Goal: Task Accomplishment & Management: Complete application form

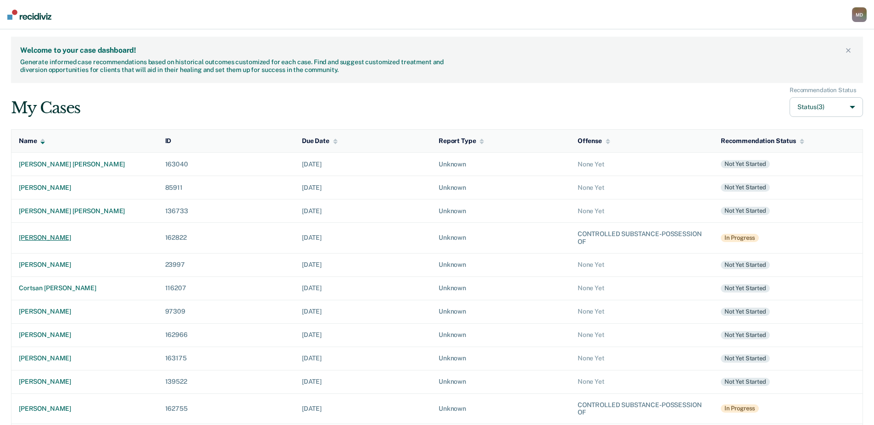
click at [59, 239] on div "[PERSON_NAME]" at bounding box center [85, 238] width 132 height 8
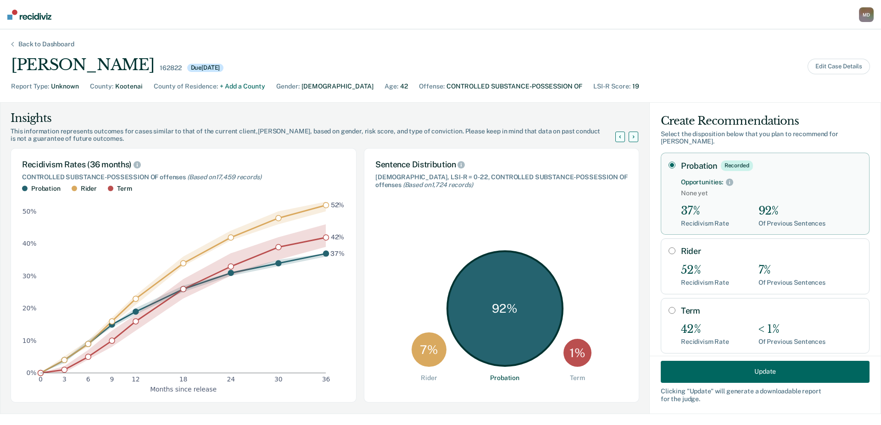
click at [703, 380] on button "Update" at bounding box center [764, 371] width 209 height 22
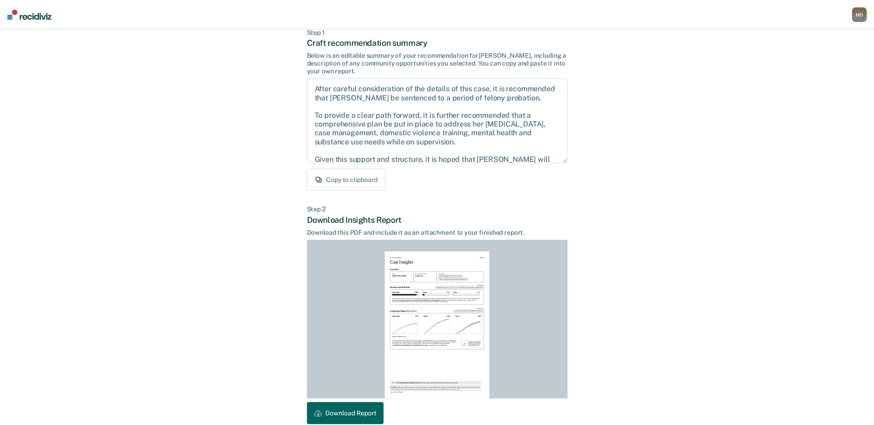
scroll to position [98, 0]
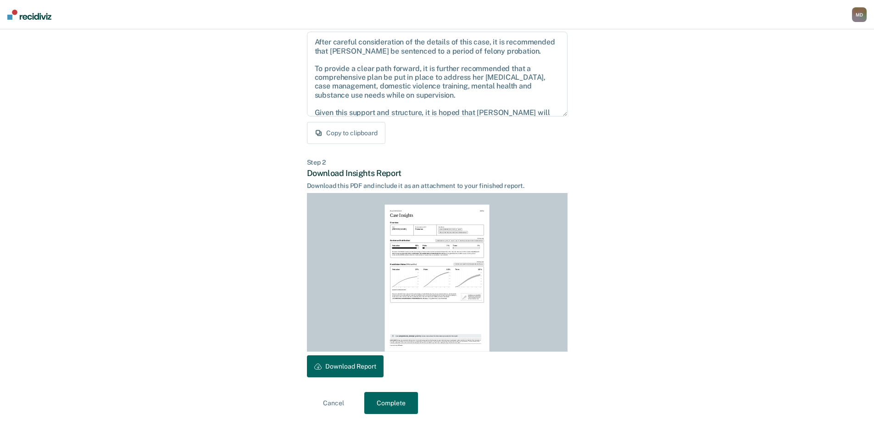
click at [399, 400] on button "Complete" at bounding box center [391, 403] width 54 height 22
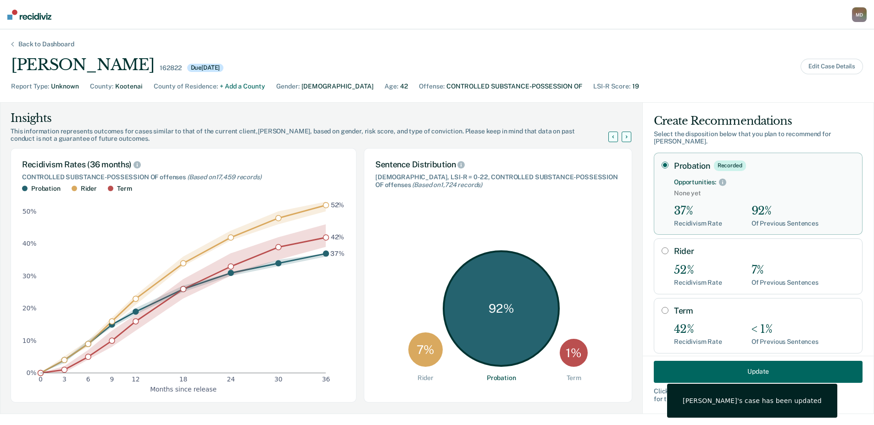
scroll to position [0, 0]
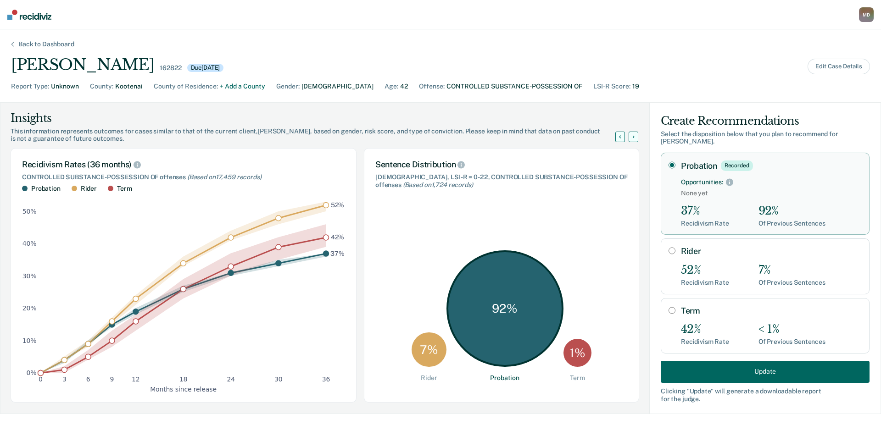
click at [50, 44] on div "Back to Dashboard" at bounding box center [46, 44] width 78 height 8
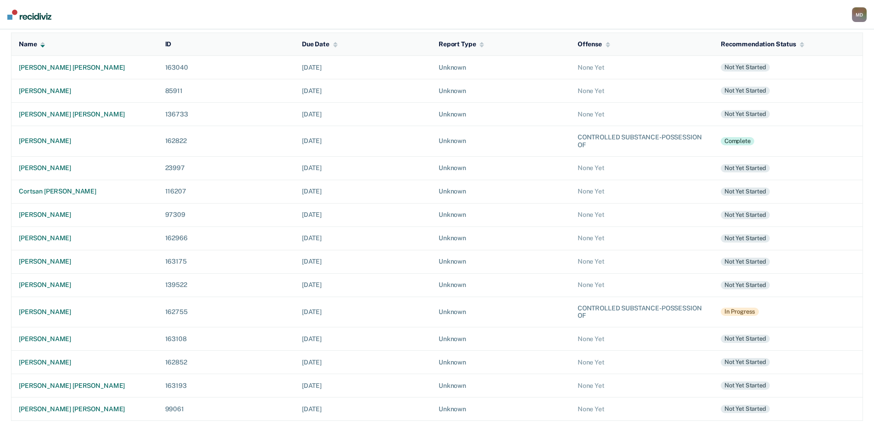
scroll to position [100, 0]
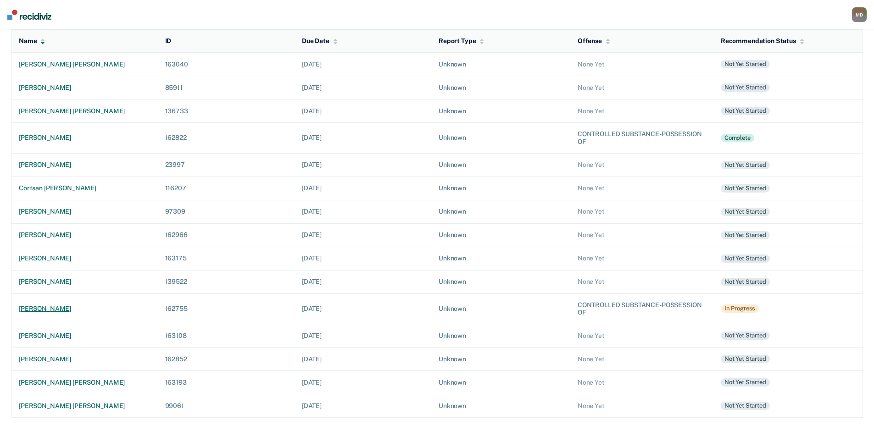
click at [49, 309] on div "[PERSON_NAME]" at bounding box center [85, 309] width 132 height 8
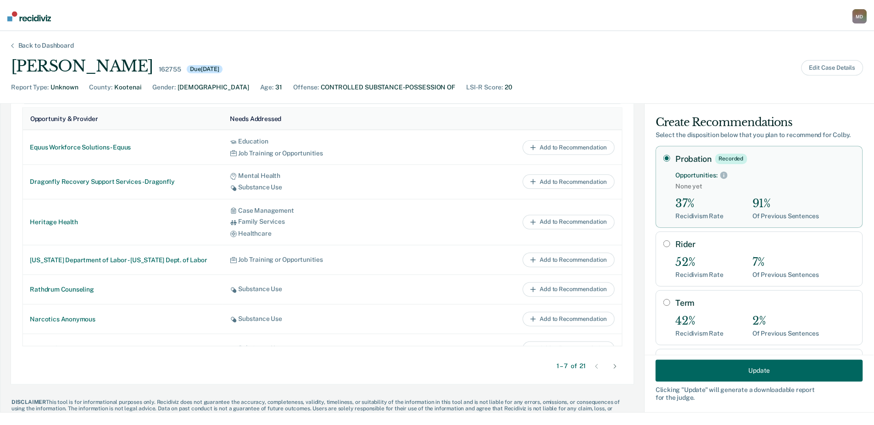
scroll to position [454, 0]
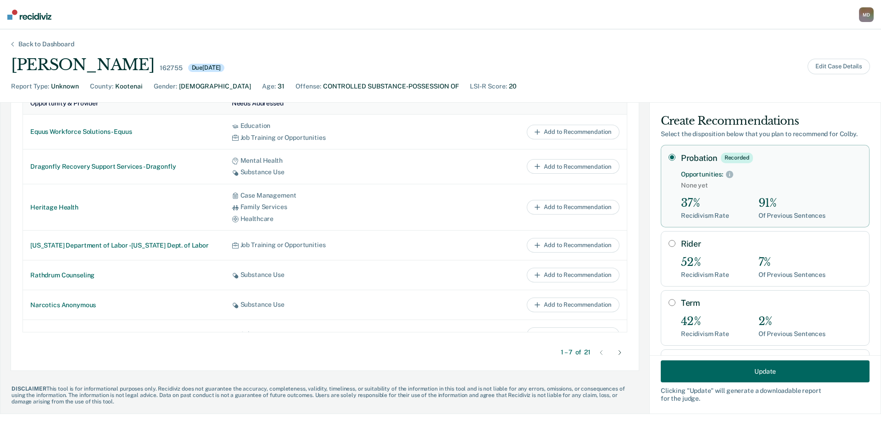
click at [790, 374] on button "Update" at bounding box center [764, 371] width 209 height 22
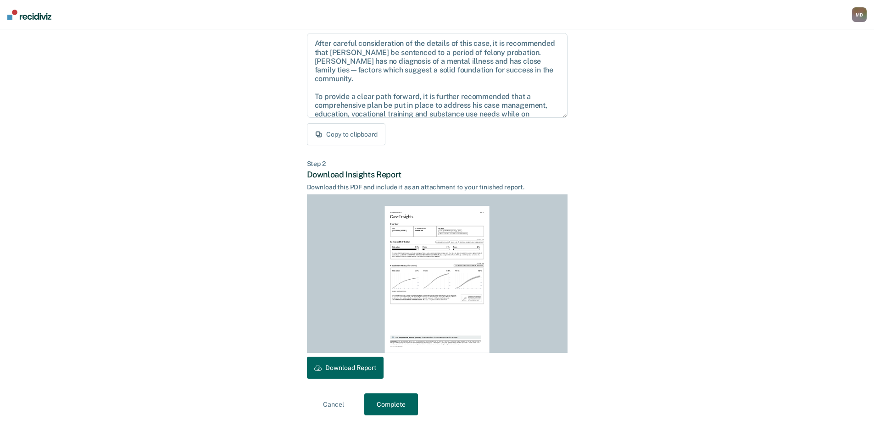
scroll to position [98, 0]
click at [388, 401] on button "Complete" at bounding box center [391, 403] width 54 height 22
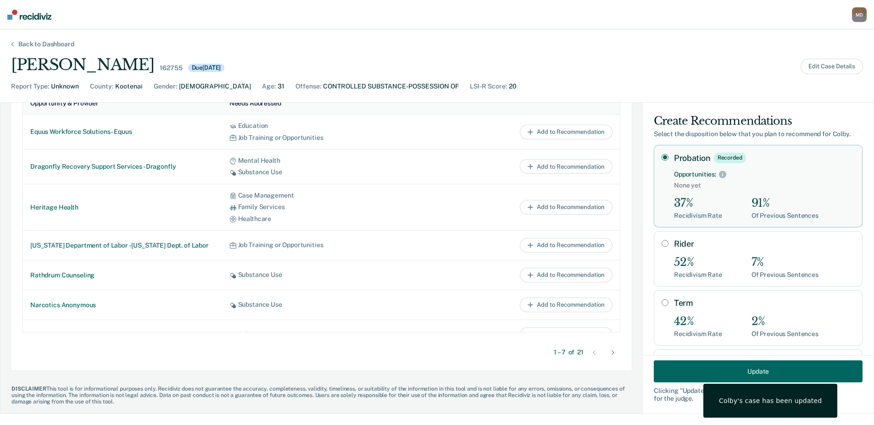
scroll to position [0, 0]
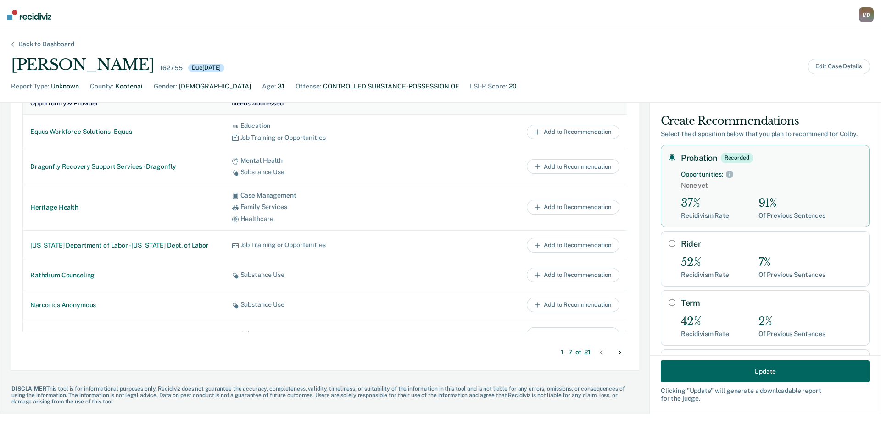
click at [49, 45] on div "Back to Dashboard" at bounding box center [46, 44] width 78 height 8
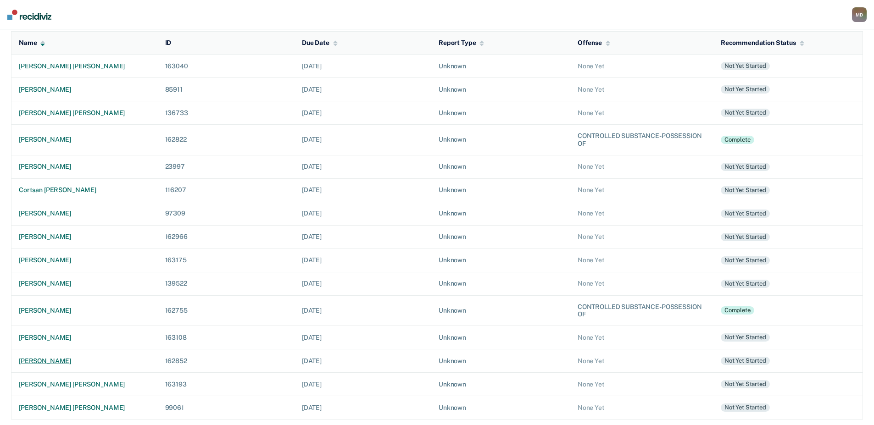
scroll to position [100, 0]
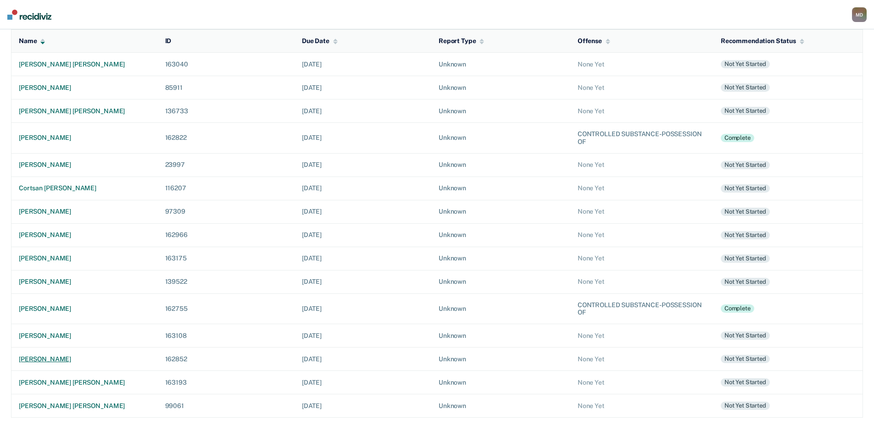
click at [68, 358] on div "[PERSON_NAME]" at bounding box center [85, 359] width 132 height 8
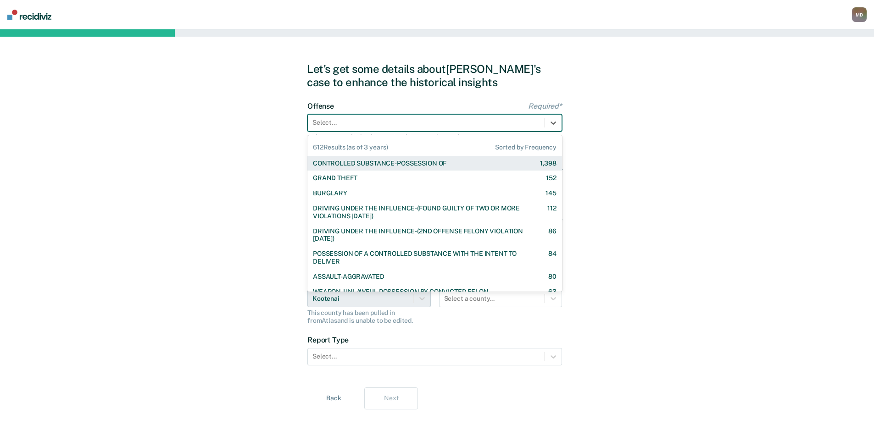
click at [350, 129] on div "Select..." at bounding box center [426, 122] width 237 height 13
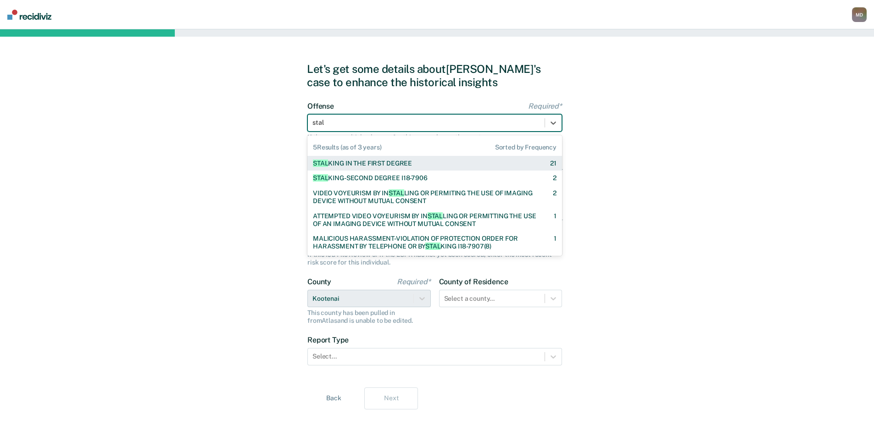
type input "stalk"
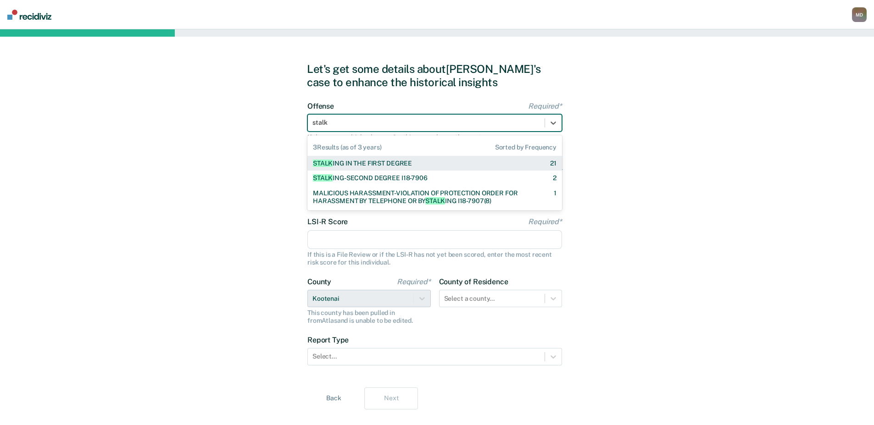
click at [377, 166] on div "STALK ING IN THE FIRST DEGREE" at bounding box center [362, 164] width 99 height 8
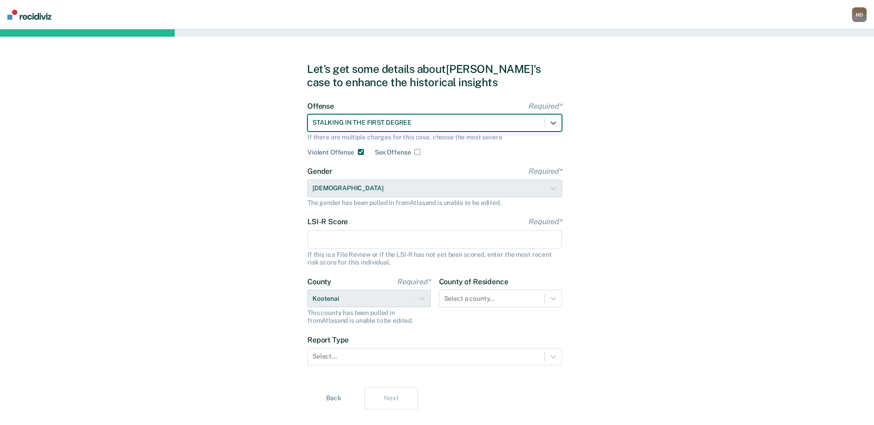
click at [360, 154] on input "Violent Offense" at bounding box center [361, 152] width 6 height 6
checkbox input "false"
click at [363, 243] on input "LSI-R Score Required*" at bounding box center [434, 239] width 255 height 19
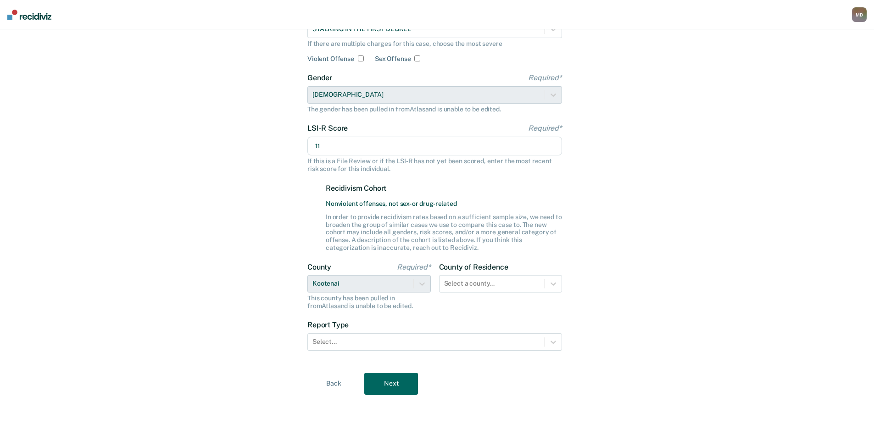
scroll to position [96, 0]
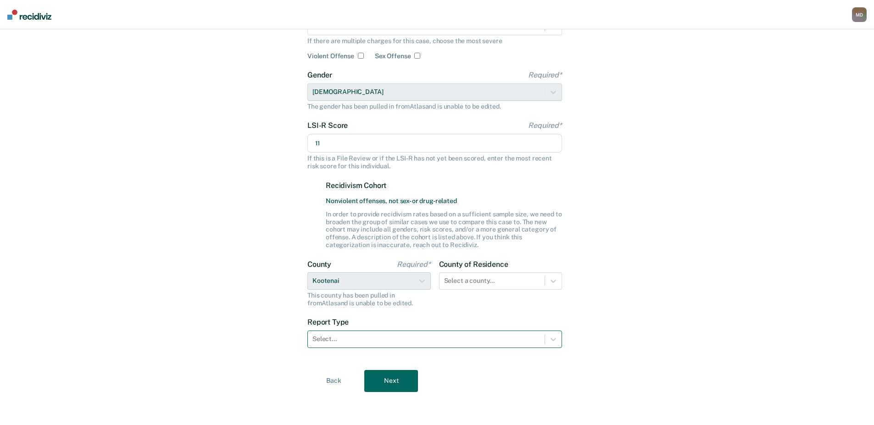
type input "11"
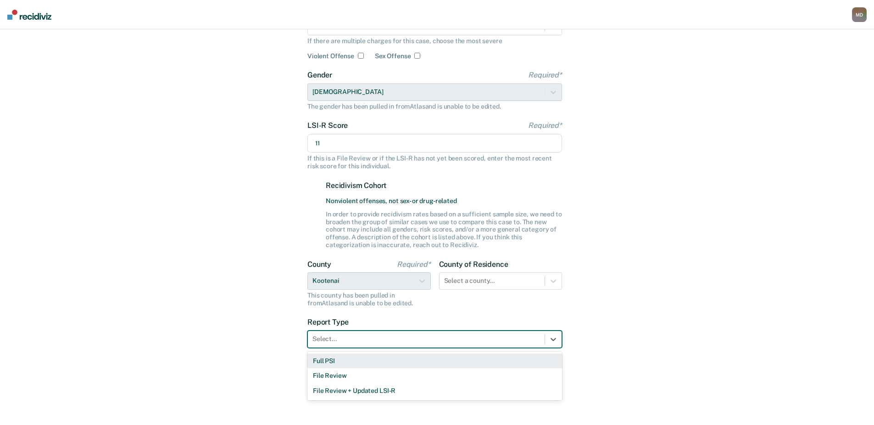
click at [350, 340] on div at bounding box center [425, 339] width 227 height 10
click at [339, 362] on div "Full PSI" at bounding box center [434, 361] width 255 height 15
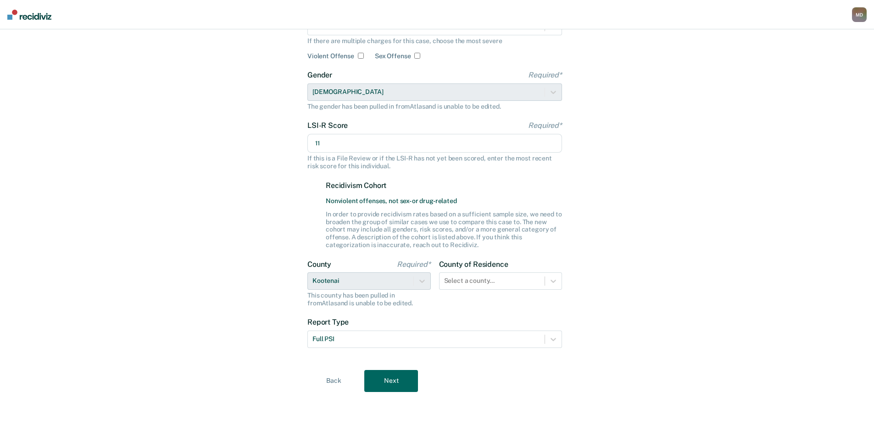
click at [399, 385] on button "Next" at bounding box center [391, 381] width 54 height 22
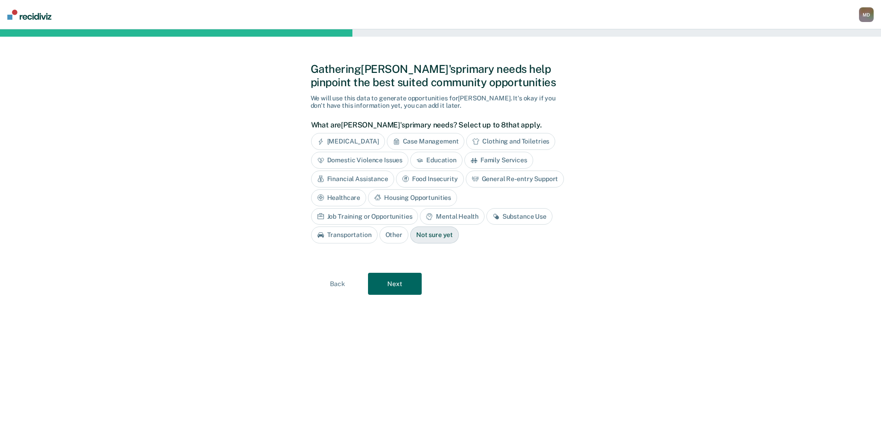
click at [420, 220] on div "Mental Health" at bounding box center [452, 216] width 64 height 17
click at [366, 164] on div "Domestic Violence Issues" at bounding box center [360, 160] width 98 height 17
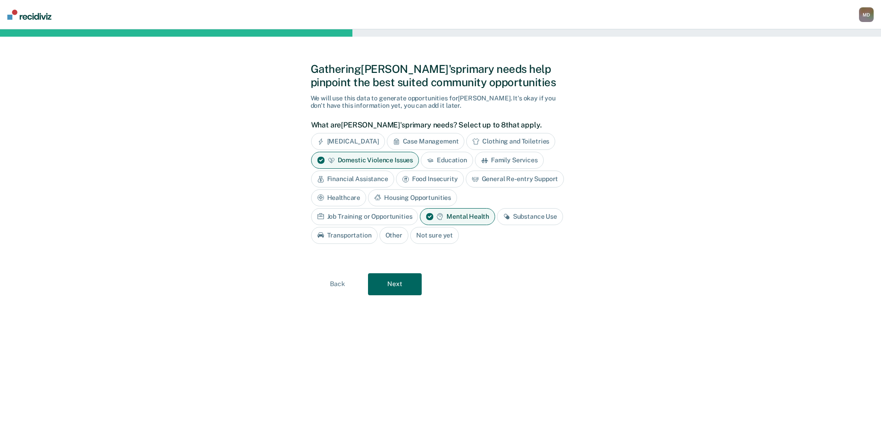
click at [392, 286] on button "Next" at bounding box center [395, 284] width 54 height 22
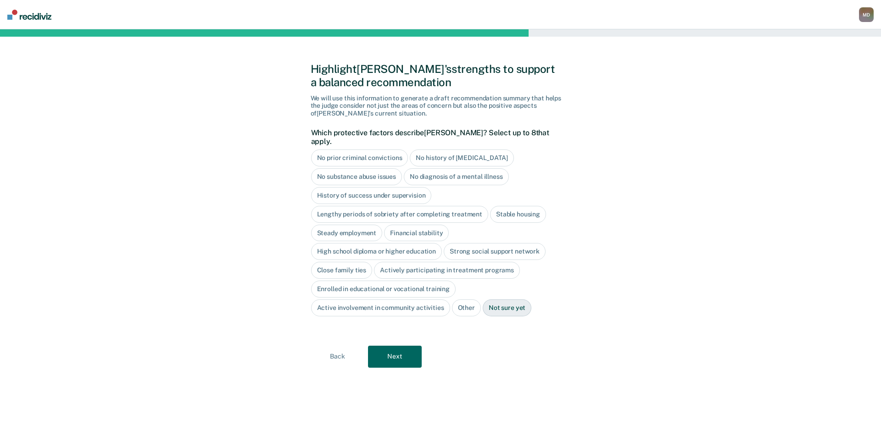
click at [336, 150] on div "No prior criminal convictions" at bounding box center [359, 158] width 97 height 17
click at [472, 150] on div "No history of [MEDICAL_DATA]" at bounding box center [472, 158] width 104 height 17
click at [354, 168] on div "No substance abuse issues" at bounding box center [356, 176] width 91 height 17
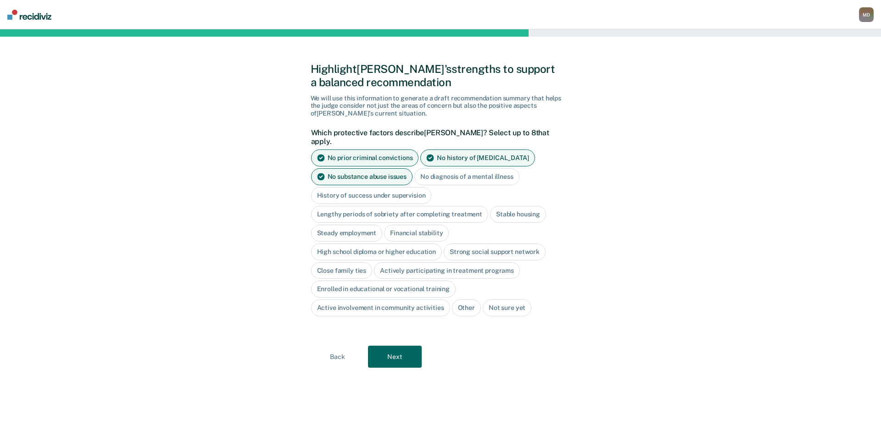
click at [509, 206] on div "Stable housing" at bounding box center [518, 214] width 56 height 17
click at [349, 225] on div "Steady employment" at bounding box center [347, 233] width 72 height 17
click at [420, 225] on div "Financial stability" at bounding box center [426, 233] width 65 height 17
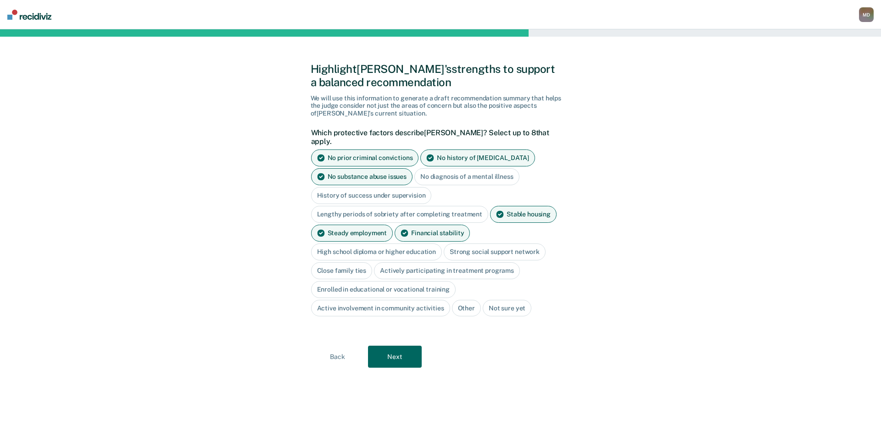
click at [375, 244] on div "High school diploma or higher education" at bounding box center [376, 252] width 131 height 17
click at [486, 244] on div "Strong social support network" at bounding box center [505, 252] width 102 height 17
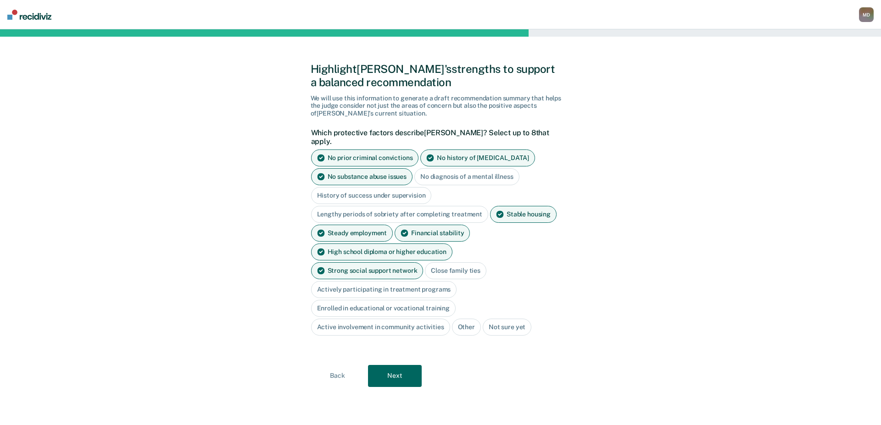
click at [425, 262] on div "Close family ties" at bounding box center [455, 270] width 61 height 17
click at [425, 263] on div "Close family ties" at bounding box center [455, 270] width 61 height 17
click at [334, 300] on div "Enrolled in educational or vocational training" at bounding box center [383, 308] width 145 height 17
click at [336, 300] on div "Enrolled in educational or vocational training" at bounding box center [383, 308] width 145 height 17
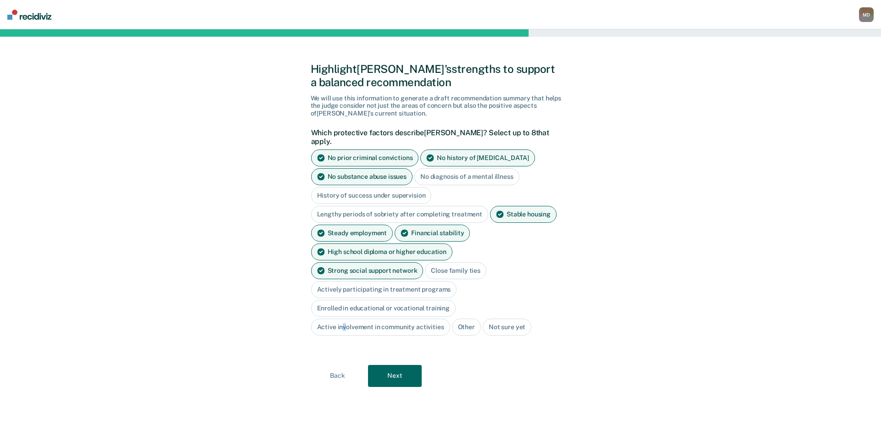
click at [343, 319] on div "Active involvement in community activities" at bounding box center [380, 327] width 139 height 17
click at [425, 262] on div "Close family ties" at bounding box center [455, 270] width 61 height 17
click at [431, 225] on div "Financial stability" at bounding box center [431, 233] width 75 height 17
click at [425, 262] on div "Close family ties" at bounding box center [455, 270] width 61 height 17
click at [389, 365] on button "Next" at bounding box center [395, 376] width 54 height 22
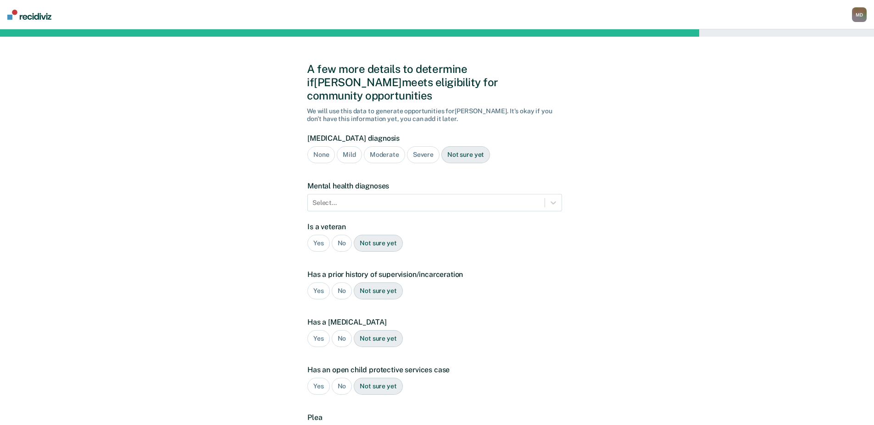
click at [321, 146] on div "None" at bounding box center [321, 154] width 28 height 17
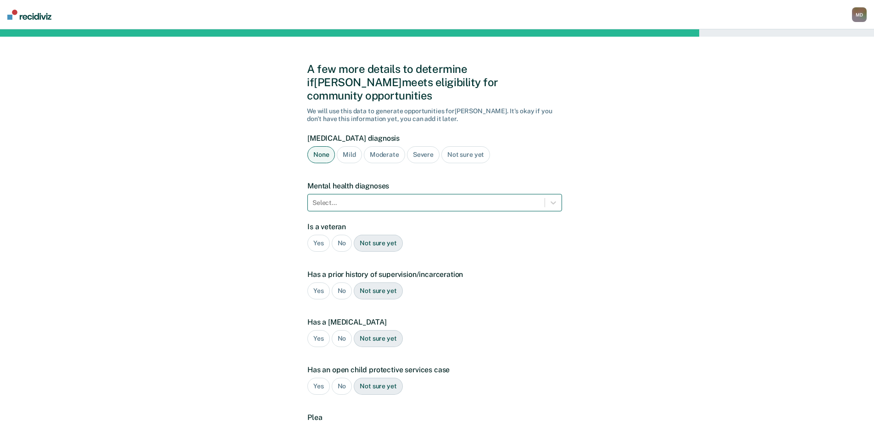
click at [338, 198] on div at bounding box center [425, 203] width 227 height 10
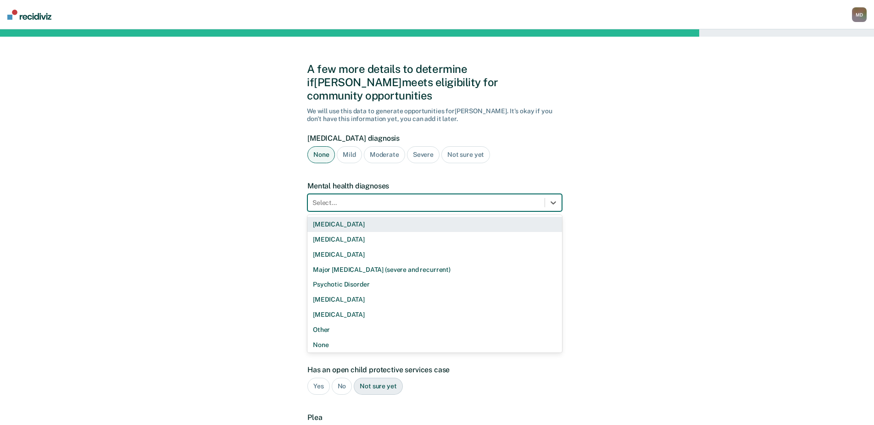
click at [338, 198] on div at bounding box center [425, 203] width 227 height 10
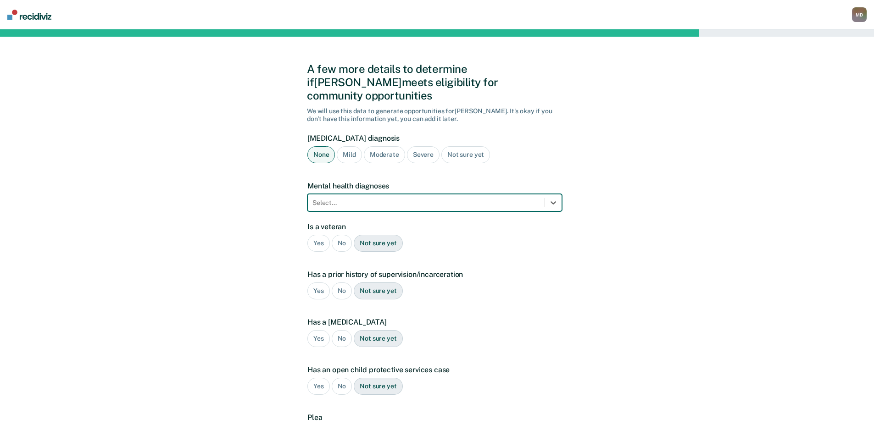
click at [338, 198] on div at bounding box center [425, 203] width 227 height 10
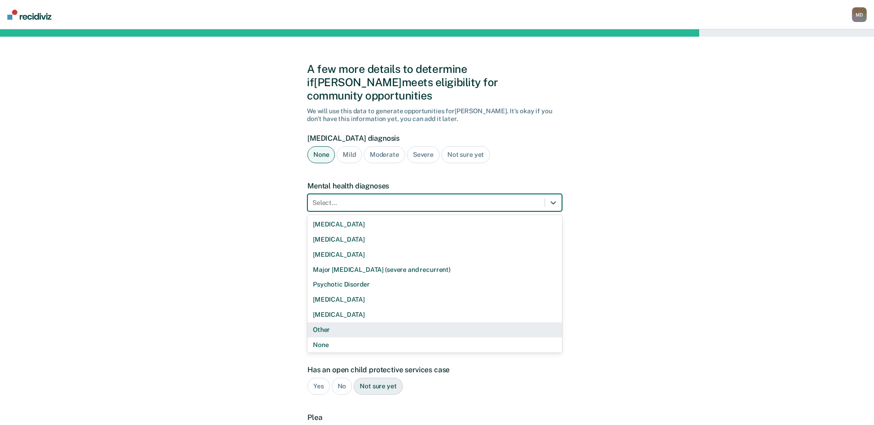
click at [337, 322] on div "Other" at bounding box center [434, 329] width 255 height 15
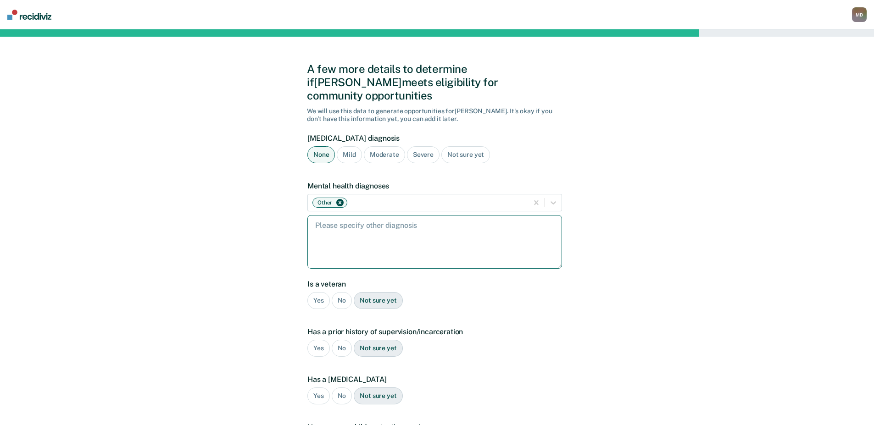
click at [375, 236] on textarea at bounding box center [434, 242] width 255 height 54
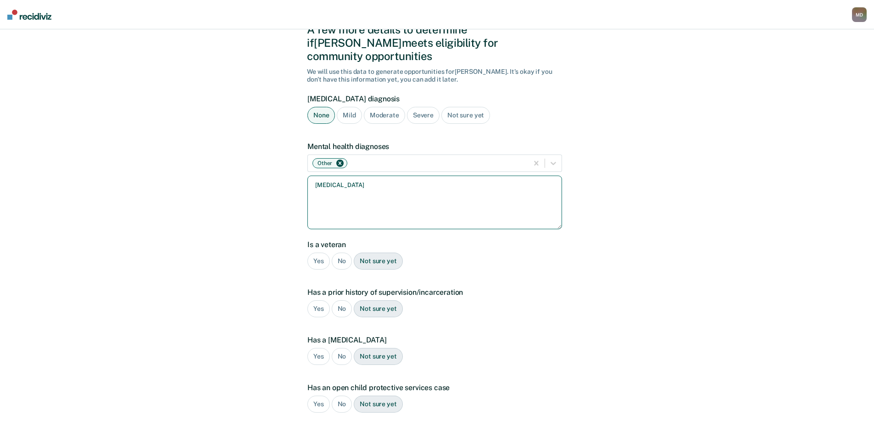
scroll to position [92, 0]
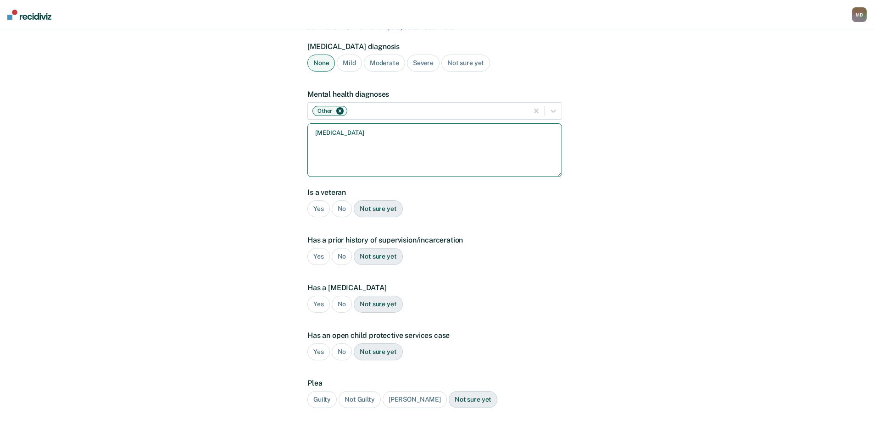
type textarea "[MEDICAL_DATA]"
click at [344, 200] on div "No" at bounding box center [342, 208] width 21 height 17
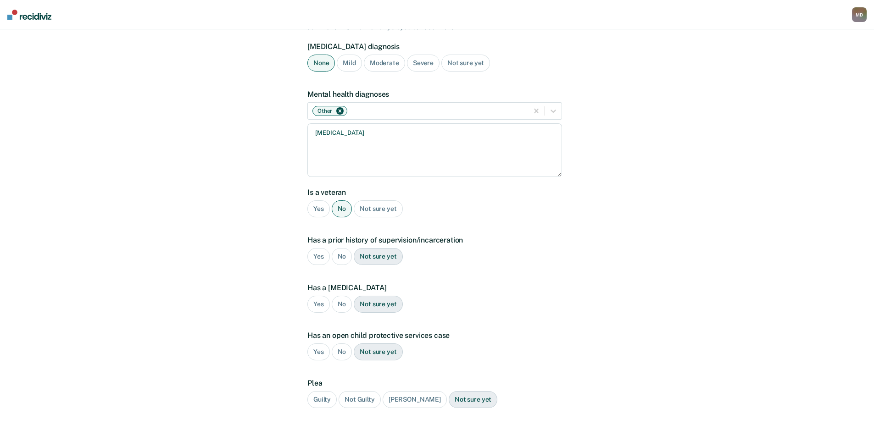
click at [342, 248] on div "No" at bounding box center [342, 256] width 21 height 17
click at [340, 296] on div "No" at bounding box center [342, 304] width 21 height 17
click at [341, 343] on div "No" at bounding box center [342, 351] width 21 height 17
click at [322, 391] on div "Guilty" at bounding box center [321, 399] width 29 height 17
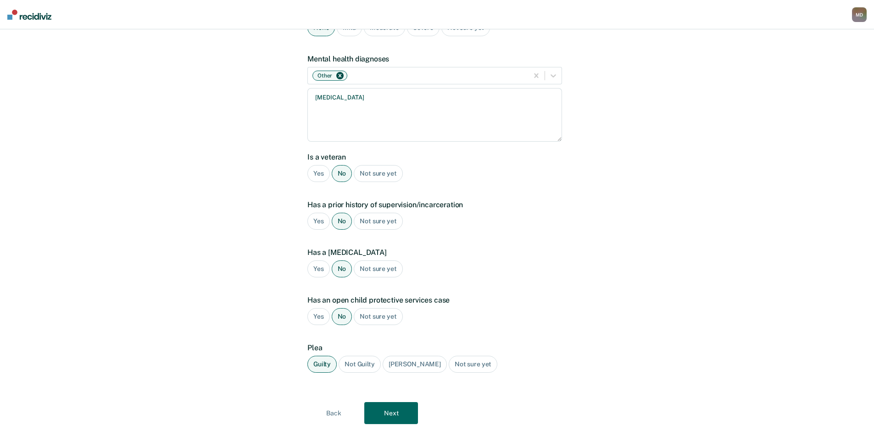
scroll to position [146, 0]
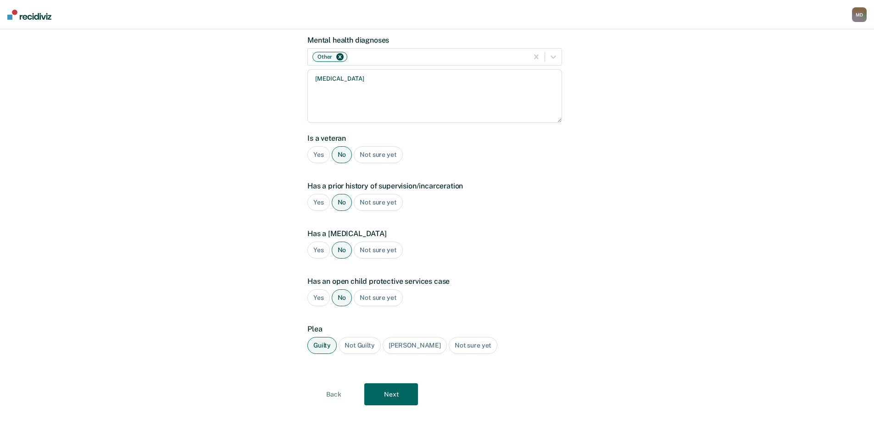
click at [390, 384] on button "Next" at bounding box center [391, 394] width 54 height 22
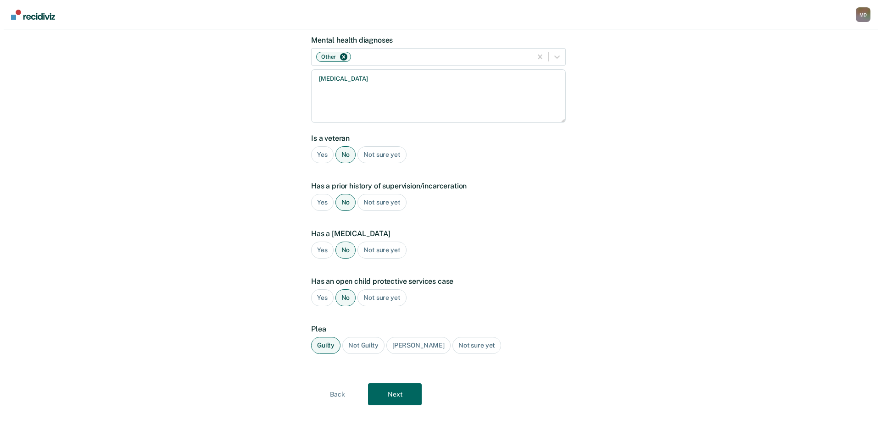
scroll to position [0, 0]
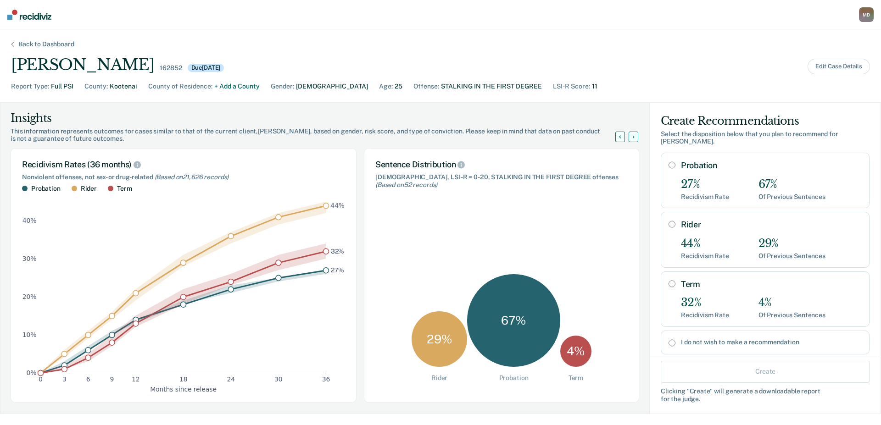
click at [668, 161] on input "Probation" at bounding box center [671, 164] width 7 height 7
radio input "true"
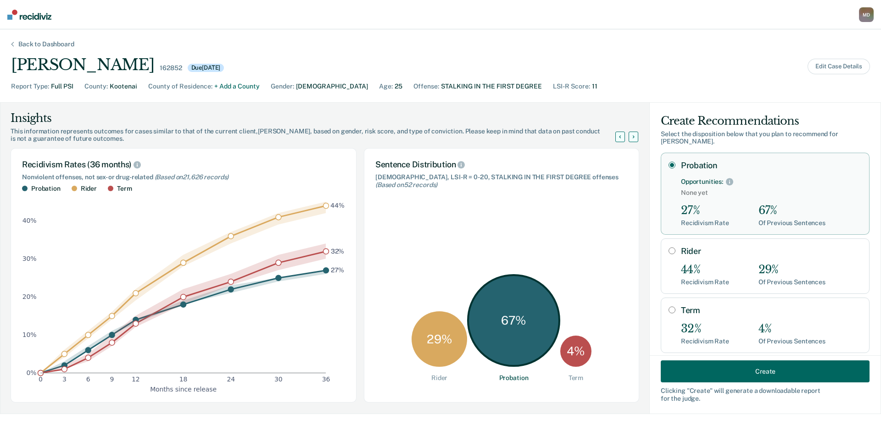
click at [746, 372] on button "Create" at bounding box center [764, 371] width 209 height 22
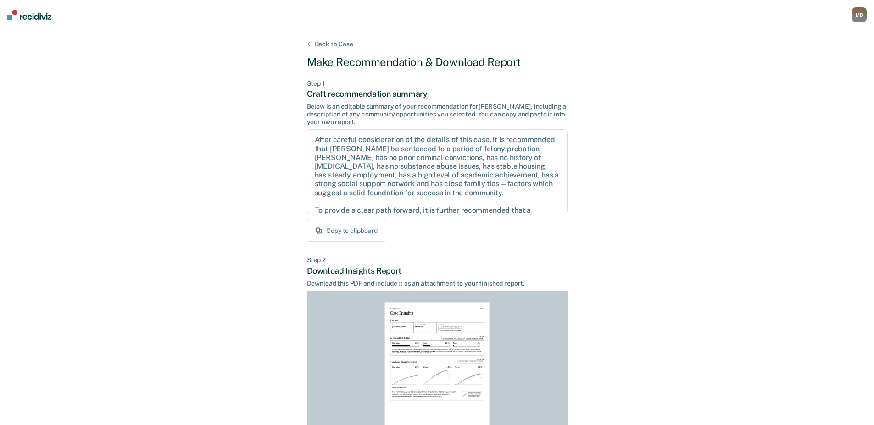
click at [361, 233] on button "Copy to clipboard" at bounding box center [346, 231] width 78 height 22
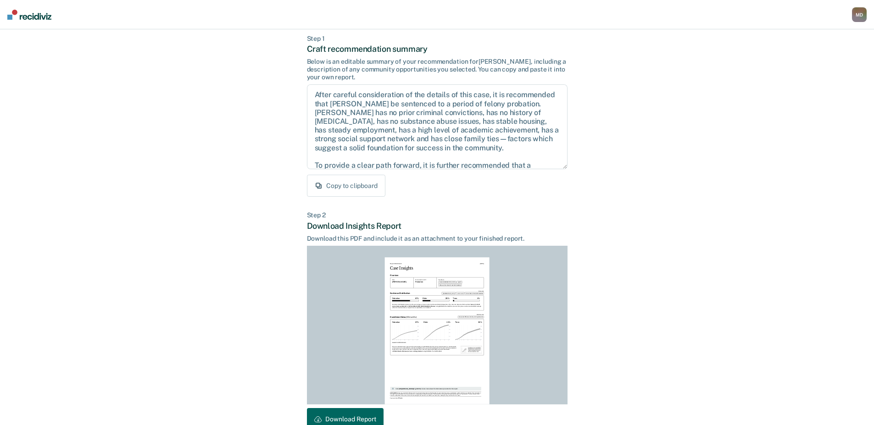
scroll to position [98, 0]
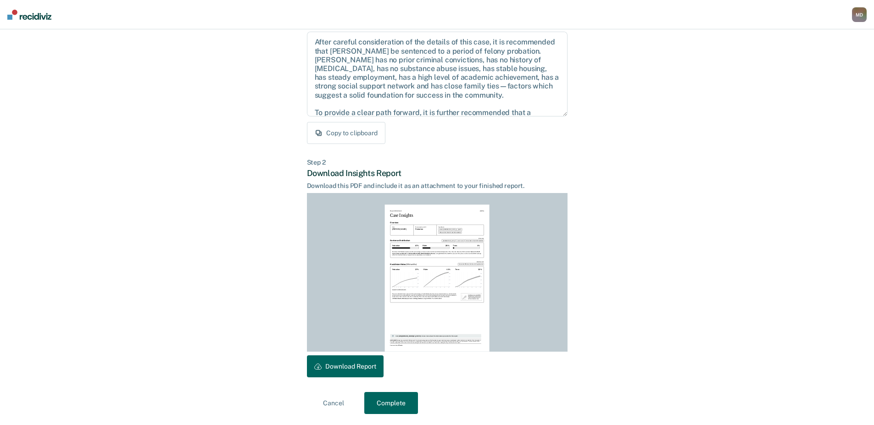
click at [364, 366] on button "Download Report" at bounding box center [345, 366] width 77 height 22
click at [394, 402] on button "Complete" at bounding box center [391, 403] width 54 height 22
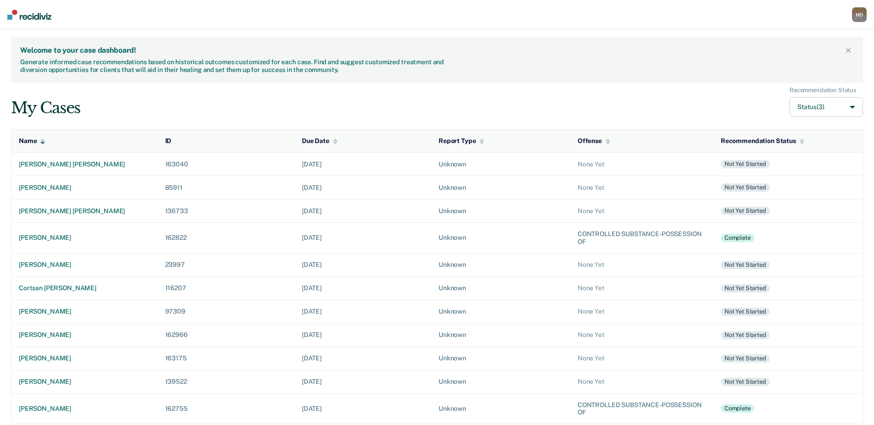
click at [78, 122] on div "My Cases Recommendation Status Status (3) Name ID Due Date Report Type Offense …" at bounding box center [437, 302] width 852 height 431
